Goal: Communication & Community: Connect with others

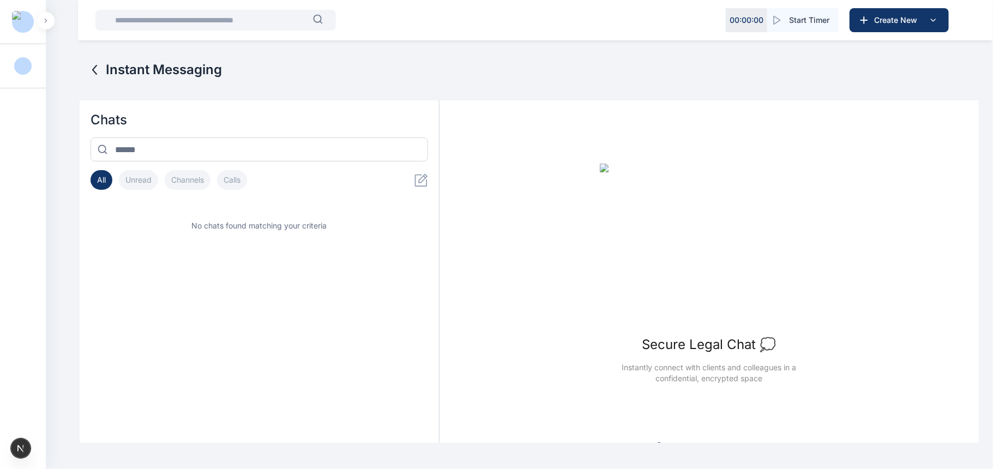
click at [91, 68] on icon at bounding box center [94, 69] width 13 height 13
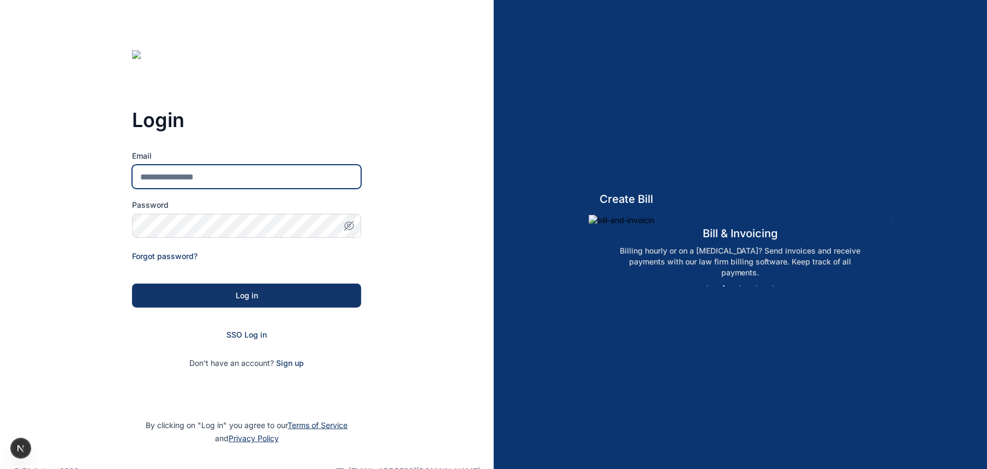
click at [229, 171] on input "Email" at bounding box center [246, 177] width 229 height 24
type input "**********"
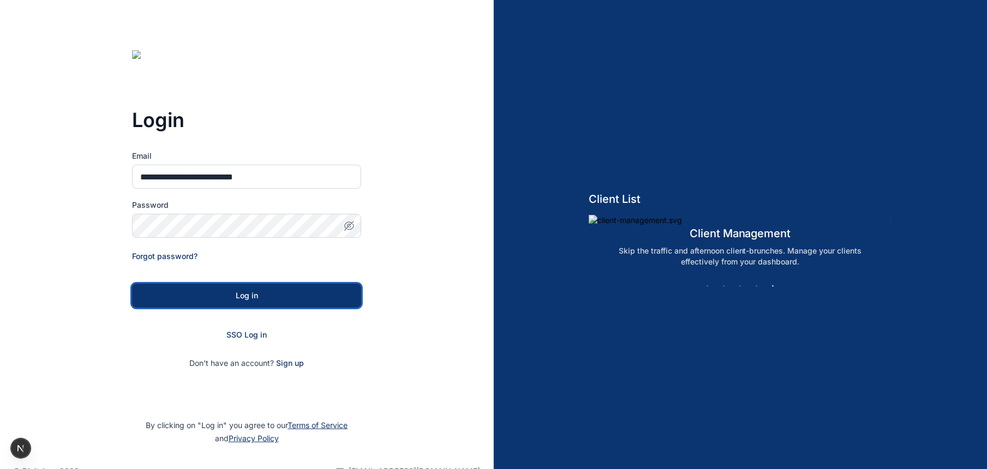
click at [206, 305] on button "Log in" at bounding box center [246, 296] width 229 height 24
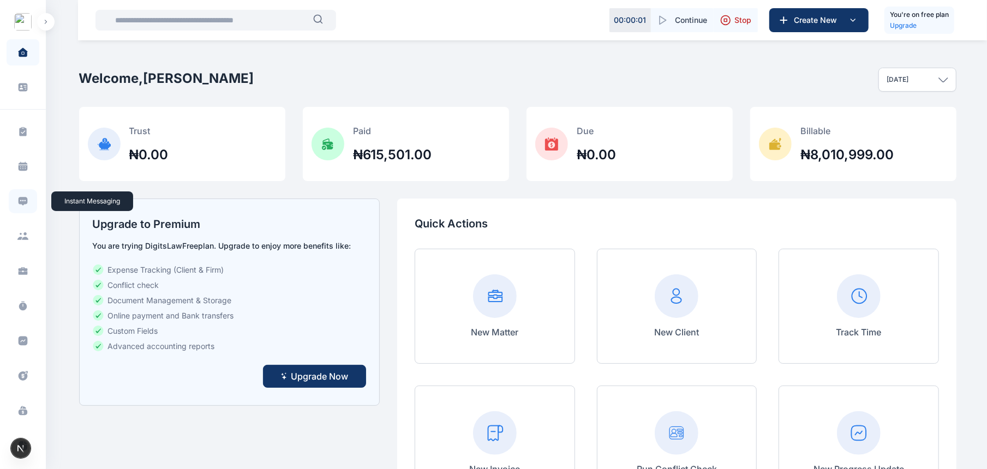
click at [27, 201] on span at bounding box center [23, 201] width 28 height 24
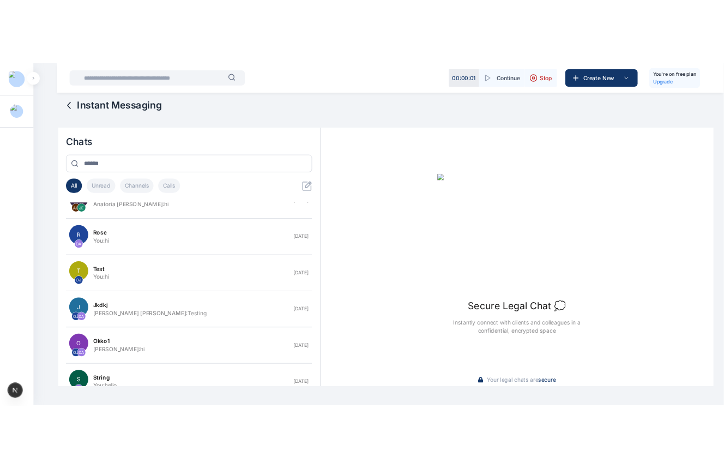
scroll to position [122, 0]
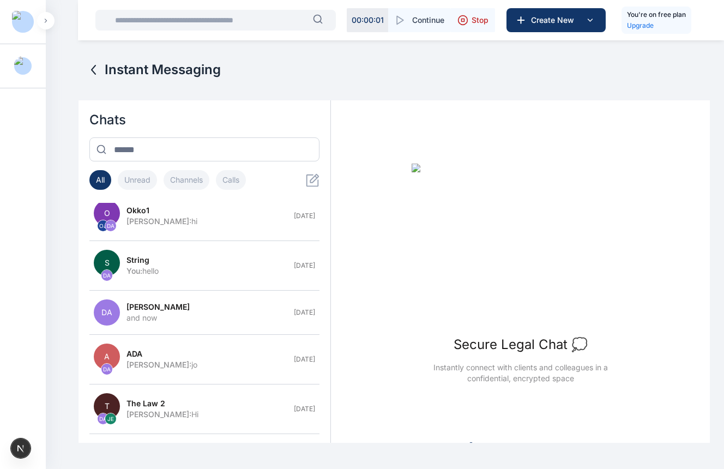
scroll to position [306, 0]
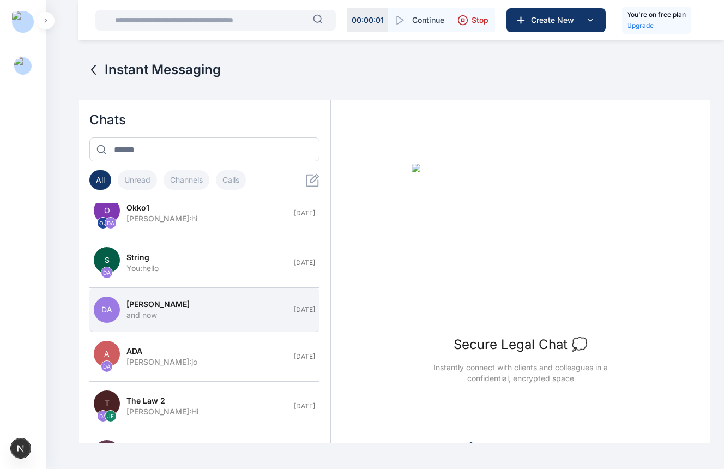
click at [164, 321] on div "and now" at bounding box center [207, 315] width 161 height 11
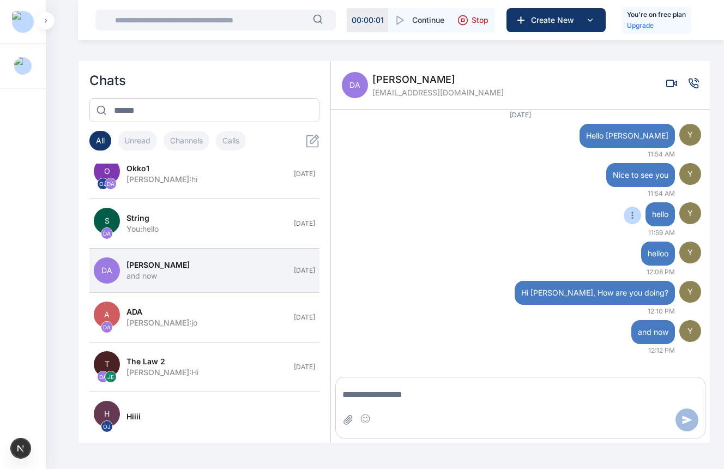
scroll to position [1532, 0]
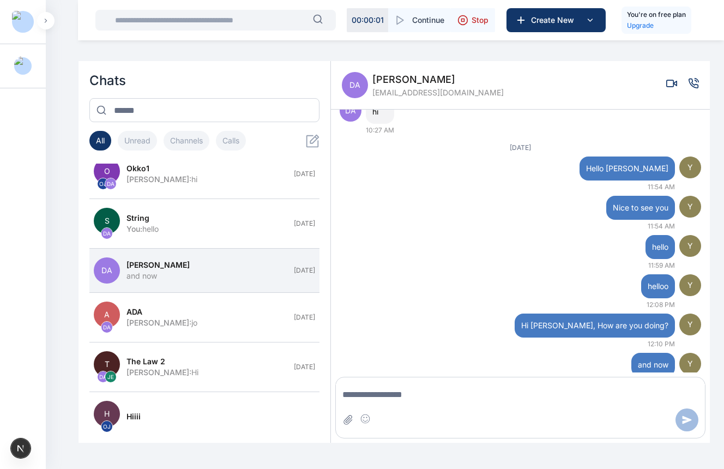
click at [697, 85] on icon "Voice call" at bounding box center [693, 83] width 9 height 9
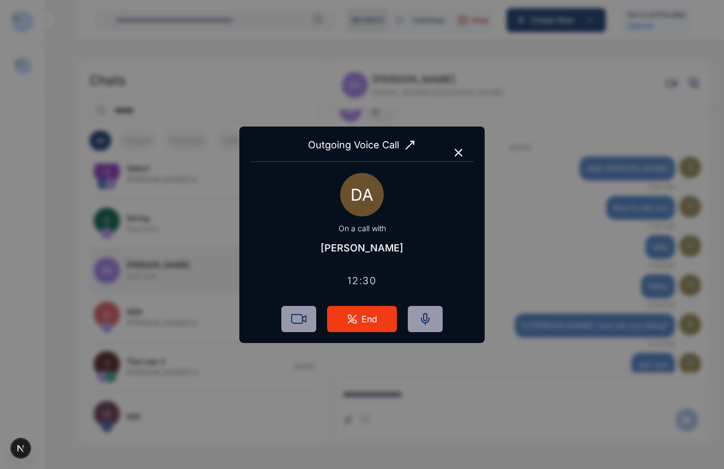
click at [462, 153] on icon "button" at bounding box center [458, 152] width 13 height 13
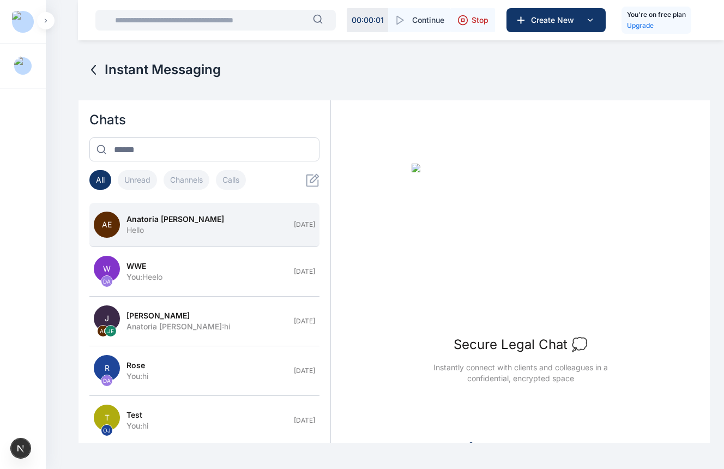
click at [273, 238] on button "AE Anatoria [PERSON_NAME] Hello [DATE]" at bounding box center [204, 225] width 230 height 44
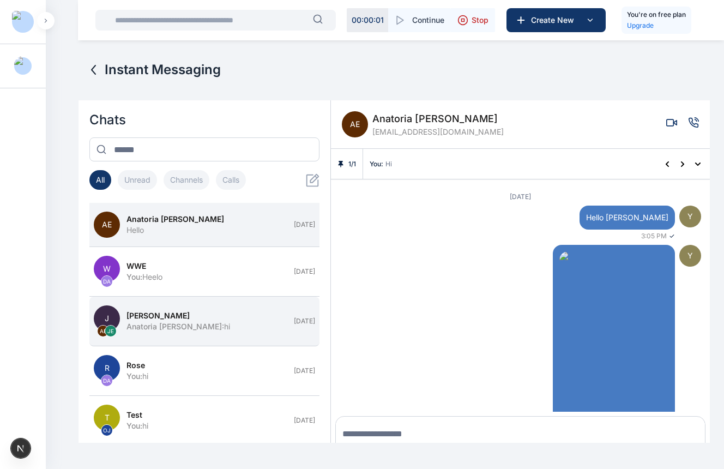
scroll to position [39, 0]
